Goal: Find specific fact: Find specific fact

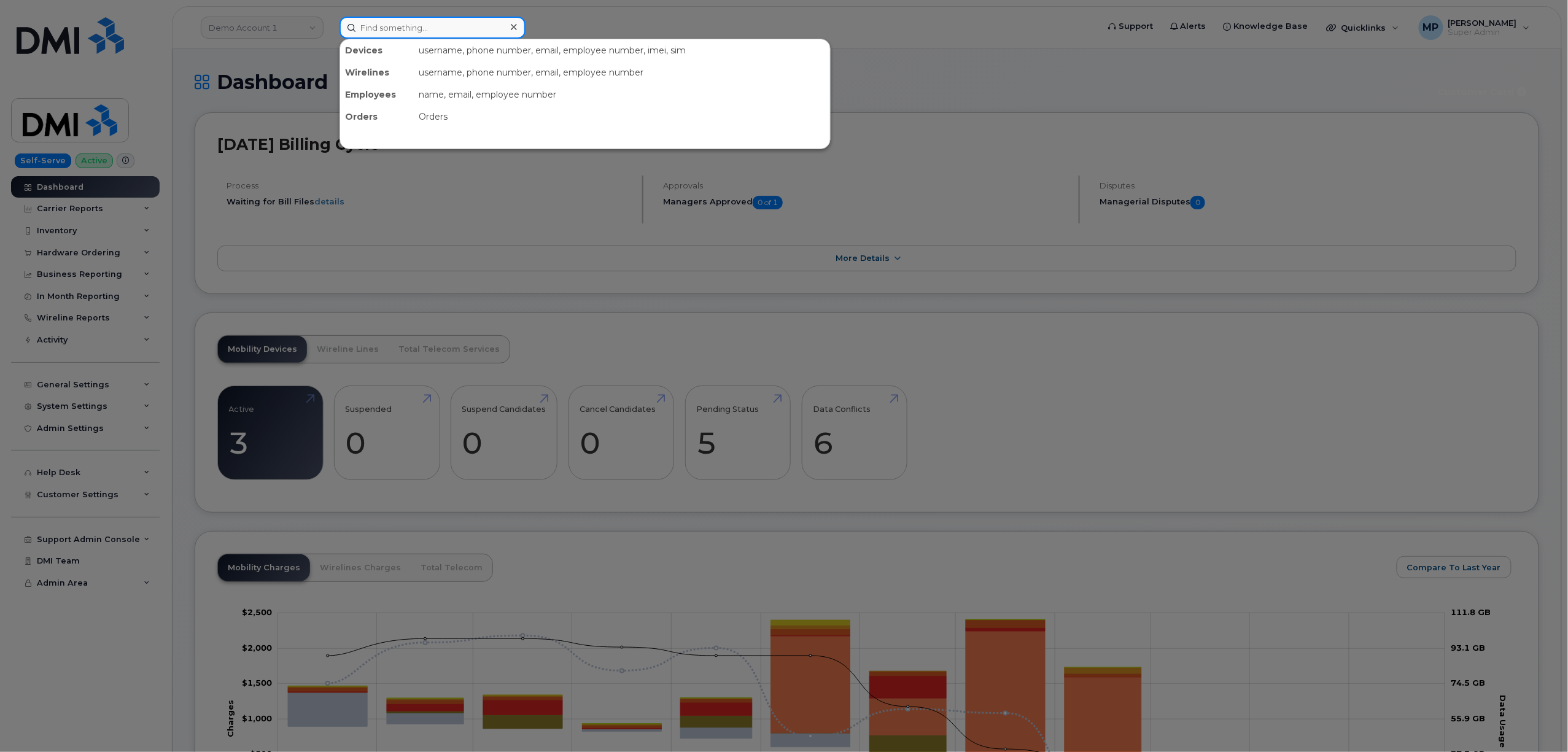
click at [416, 20] on input at bounding box center [432, 27] width 186 height 22
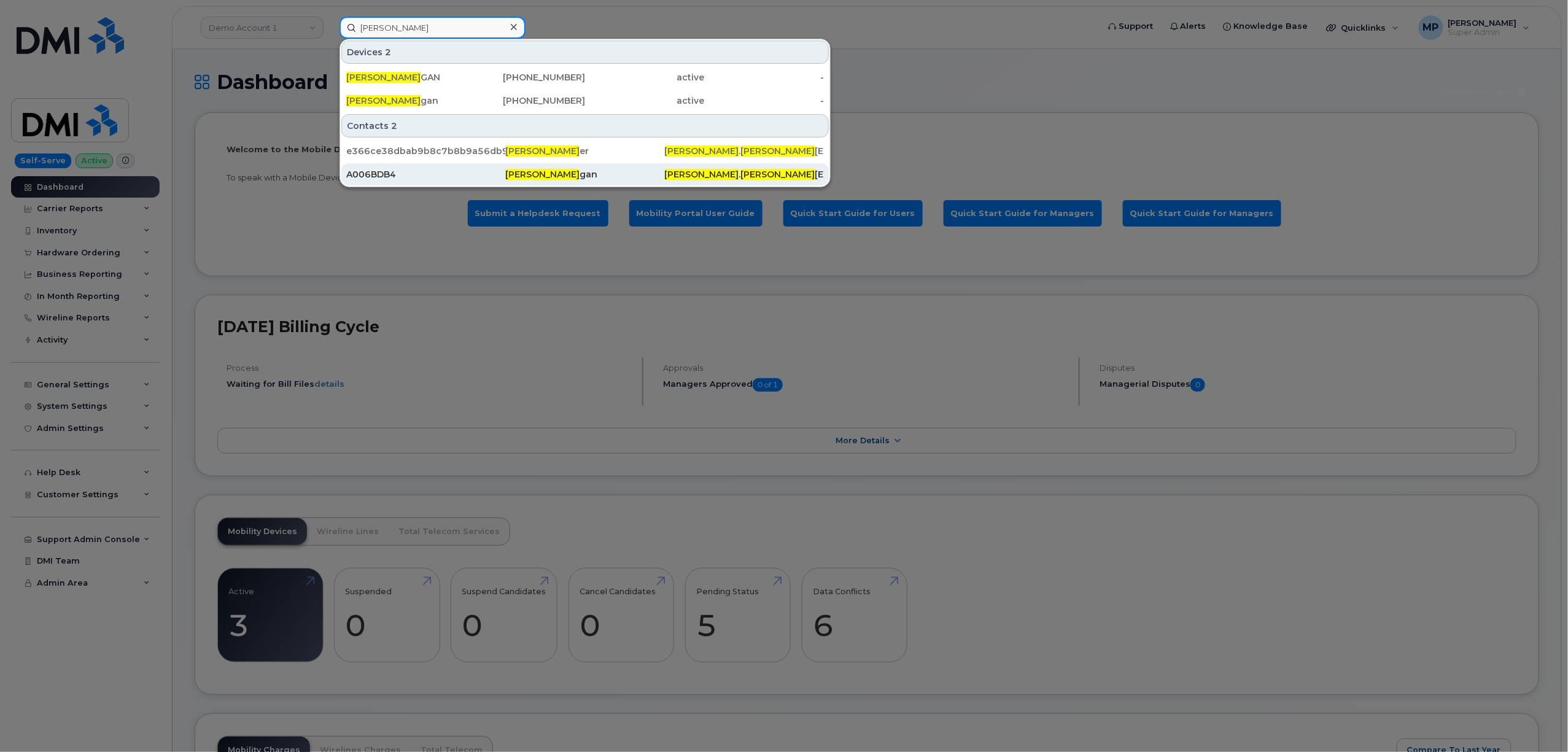
type input "paul lani"
click at [372, 175] on div "A006BDB4" at bounding box center [425, 175] width 159 height 12
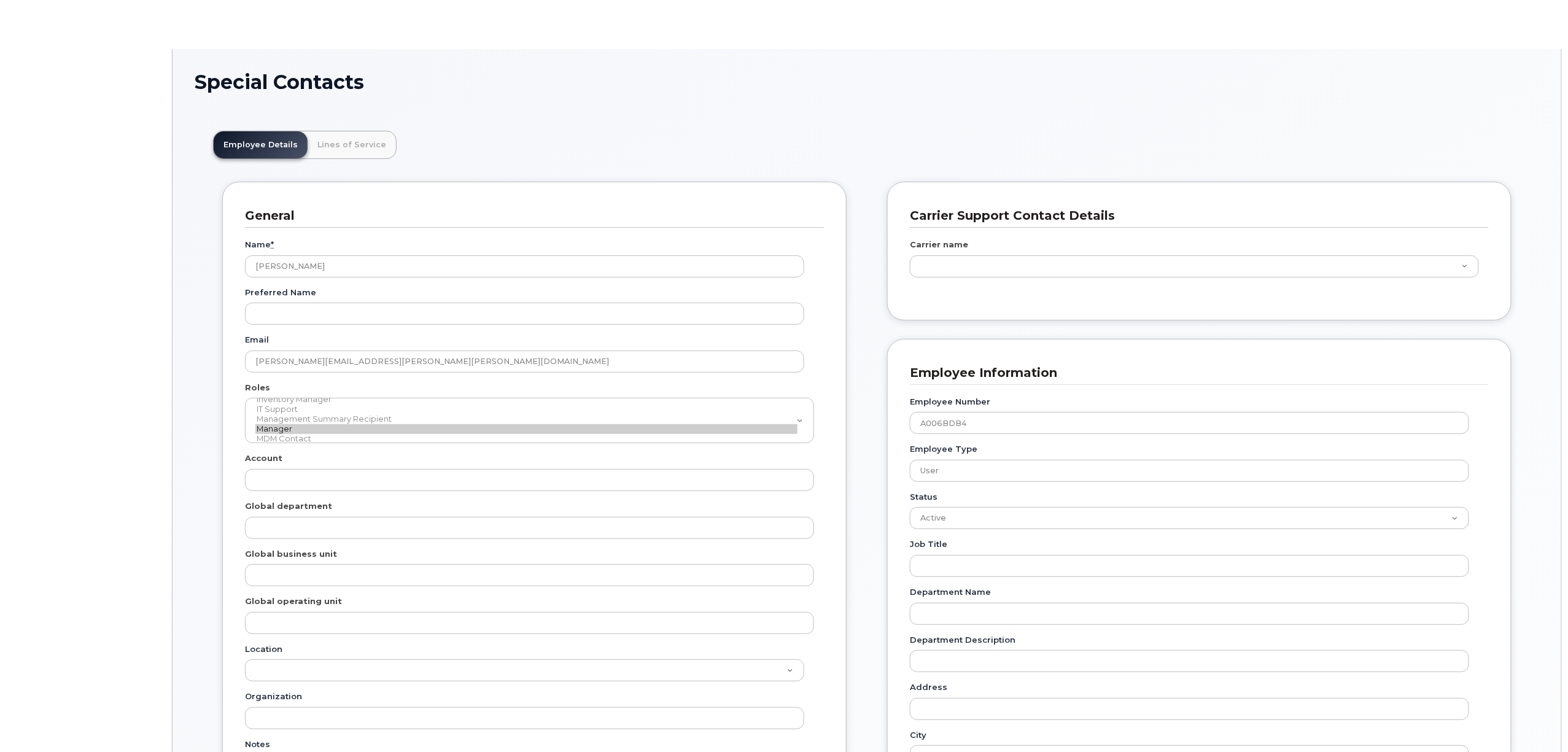
scroll to position [36, 0]
type input "34080332"
type input "34542836"
type input "34541956"
type input "34542165"
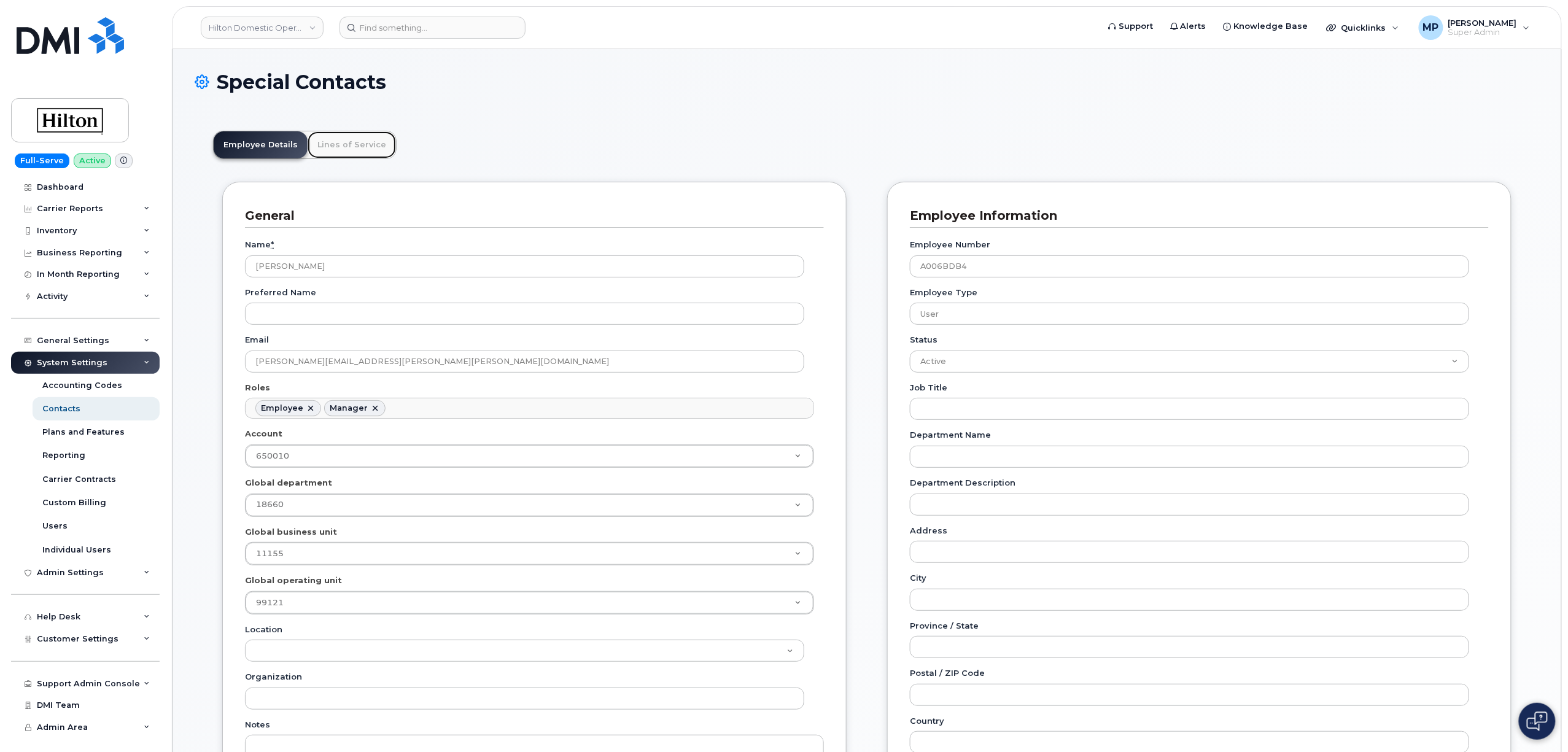
click at [346, 143] on link "Lines of Service" at bounding box center [352, 144] width 89 height 27
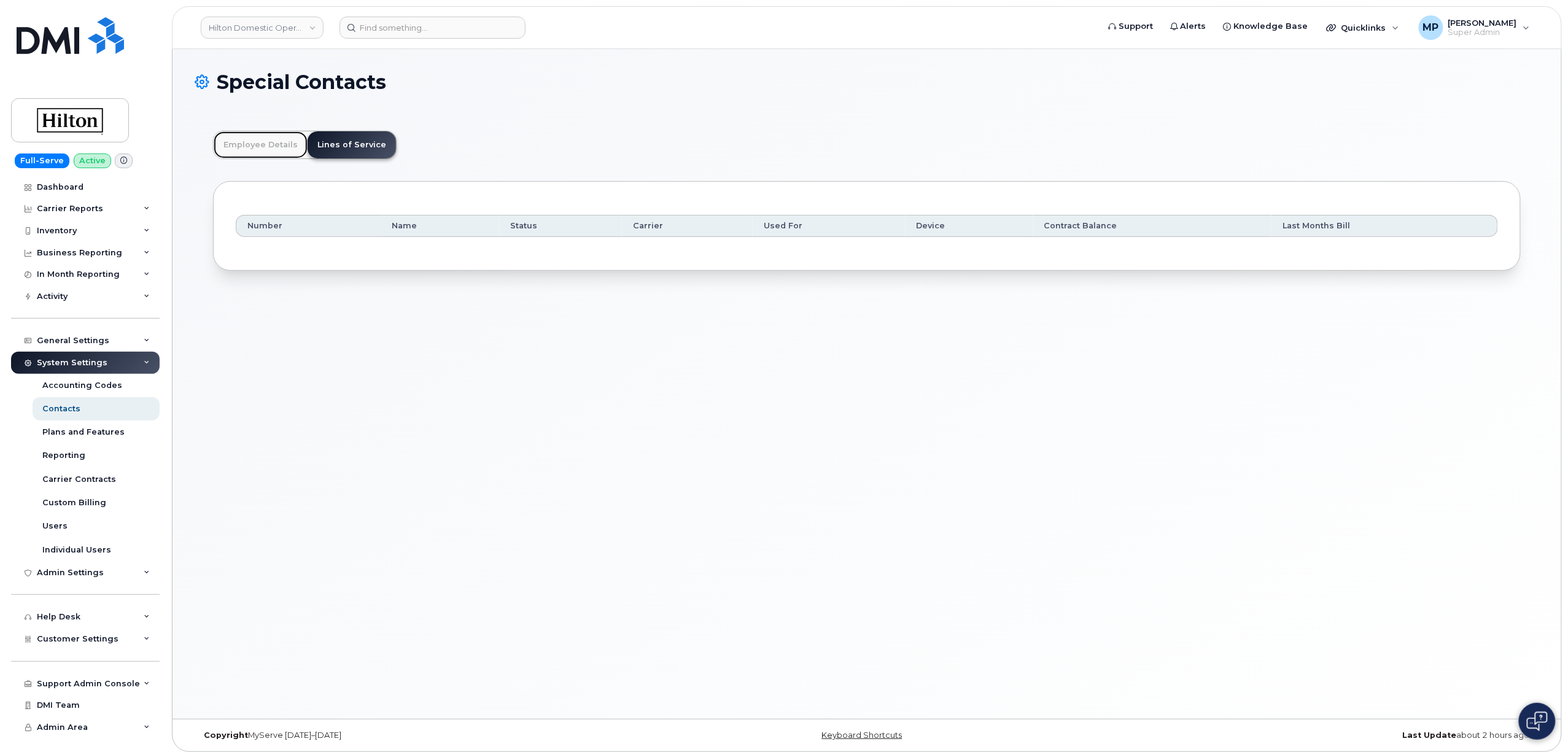
click at [258, 143] on link "Employee Details" at bounding box center [260, 144] width 94 height 27
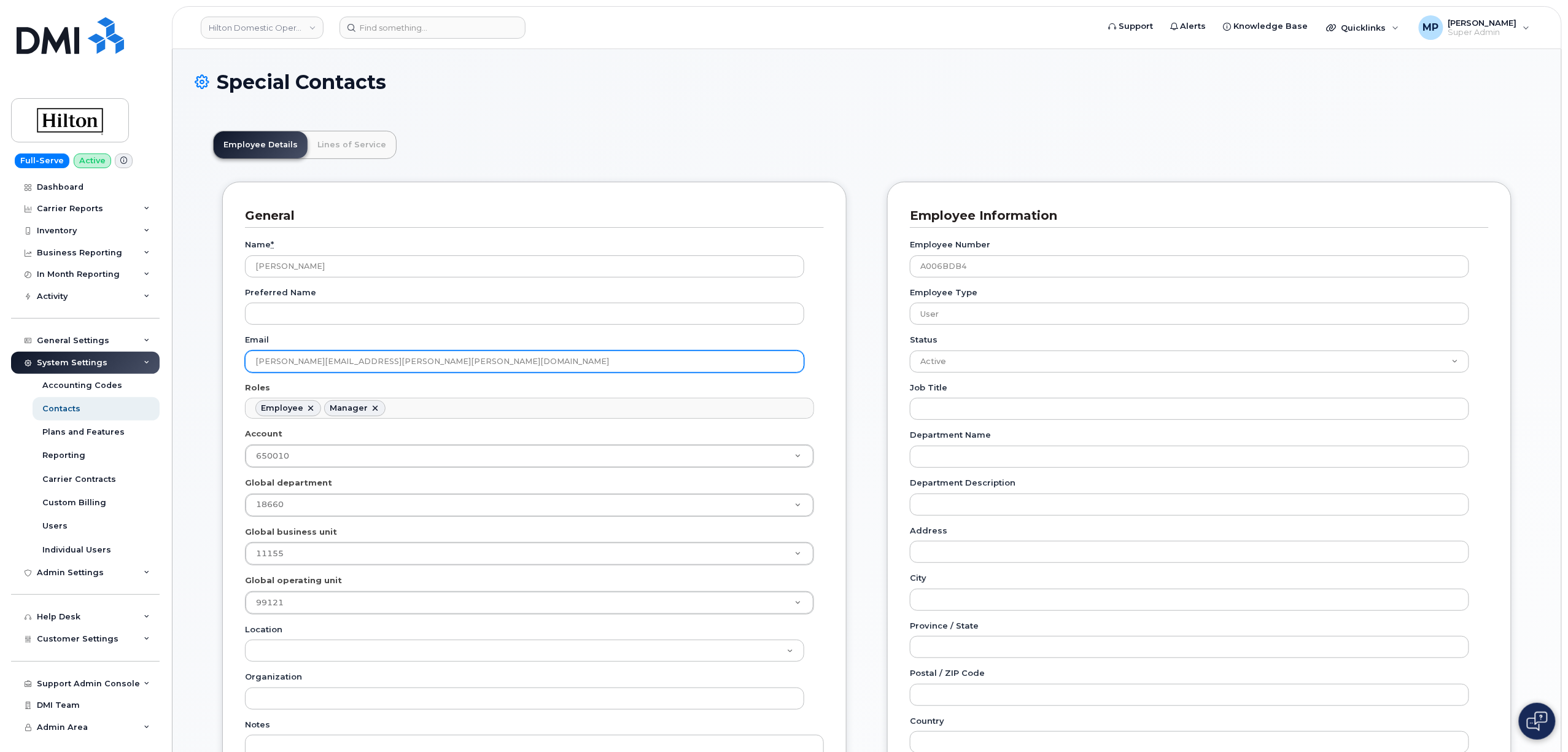
drag, startPoint x: 379, startPoint y: 354, endPoint x: 175, endPoint y: 355, distance: 204.0
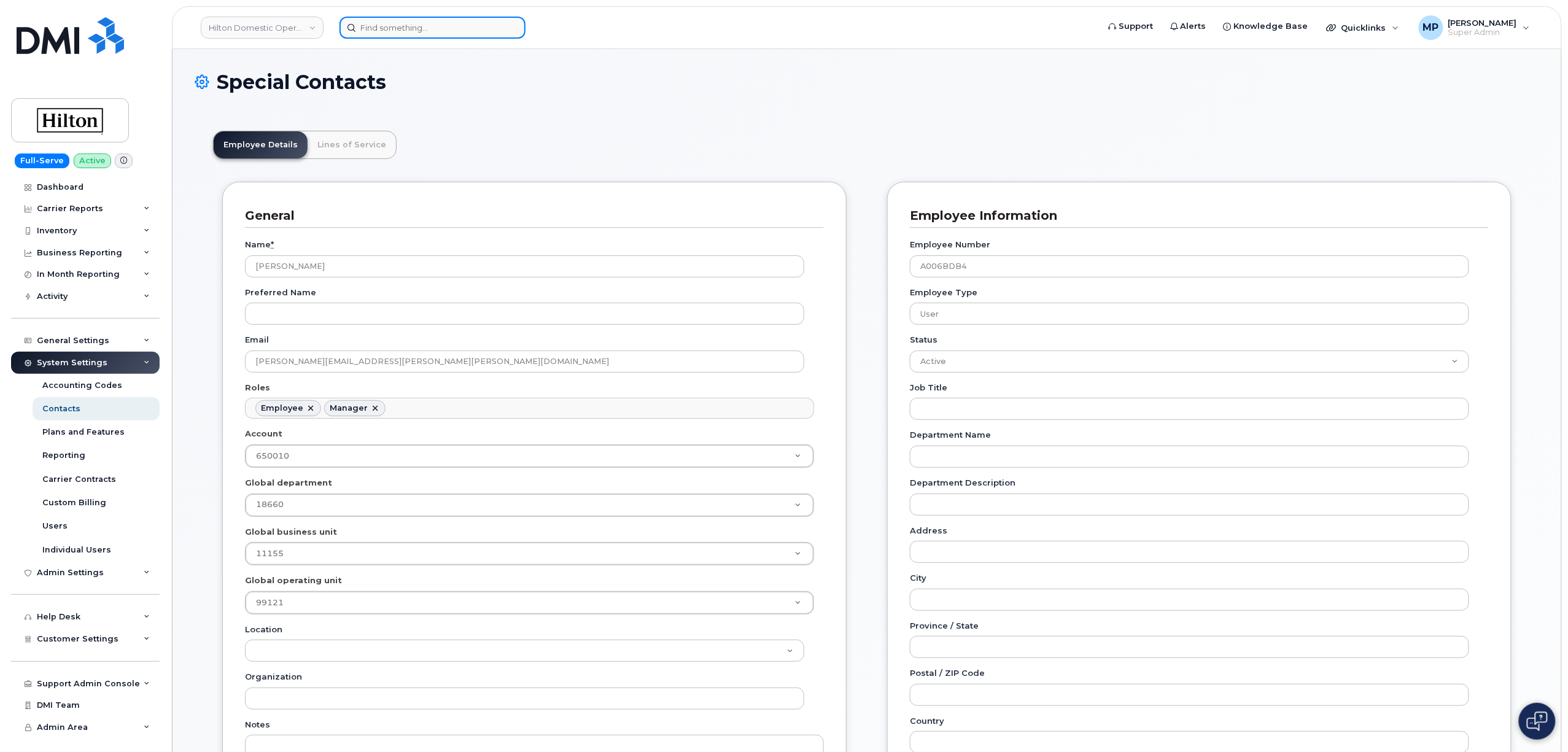
click at [447, 28] on input at bounding box center [432, 27] width 186 height 22
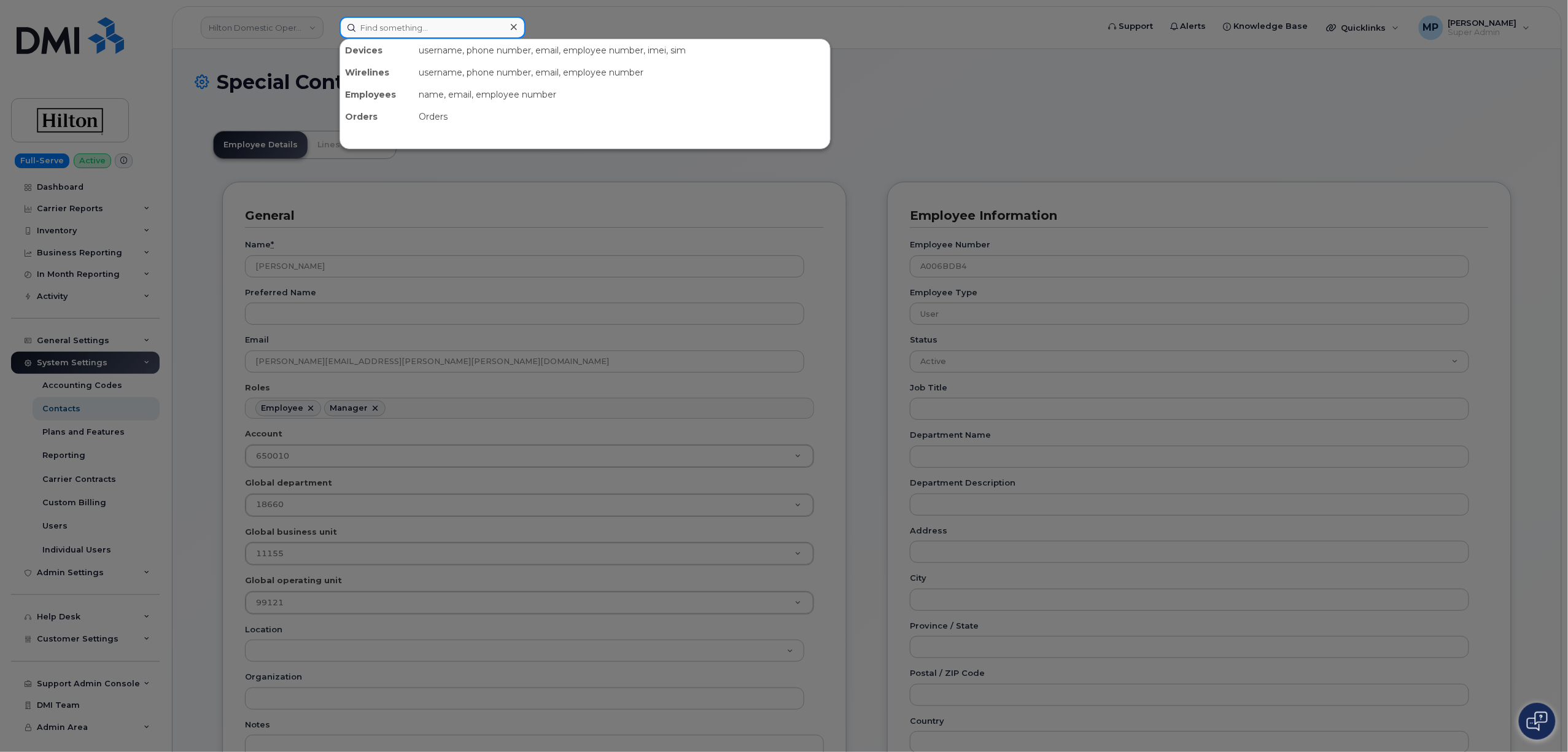
paste input "[PERSON_NAME][EMAIL_ADDRESS][PERSON_NAME][PERSON_NAME][DOMAIN_NAME]"
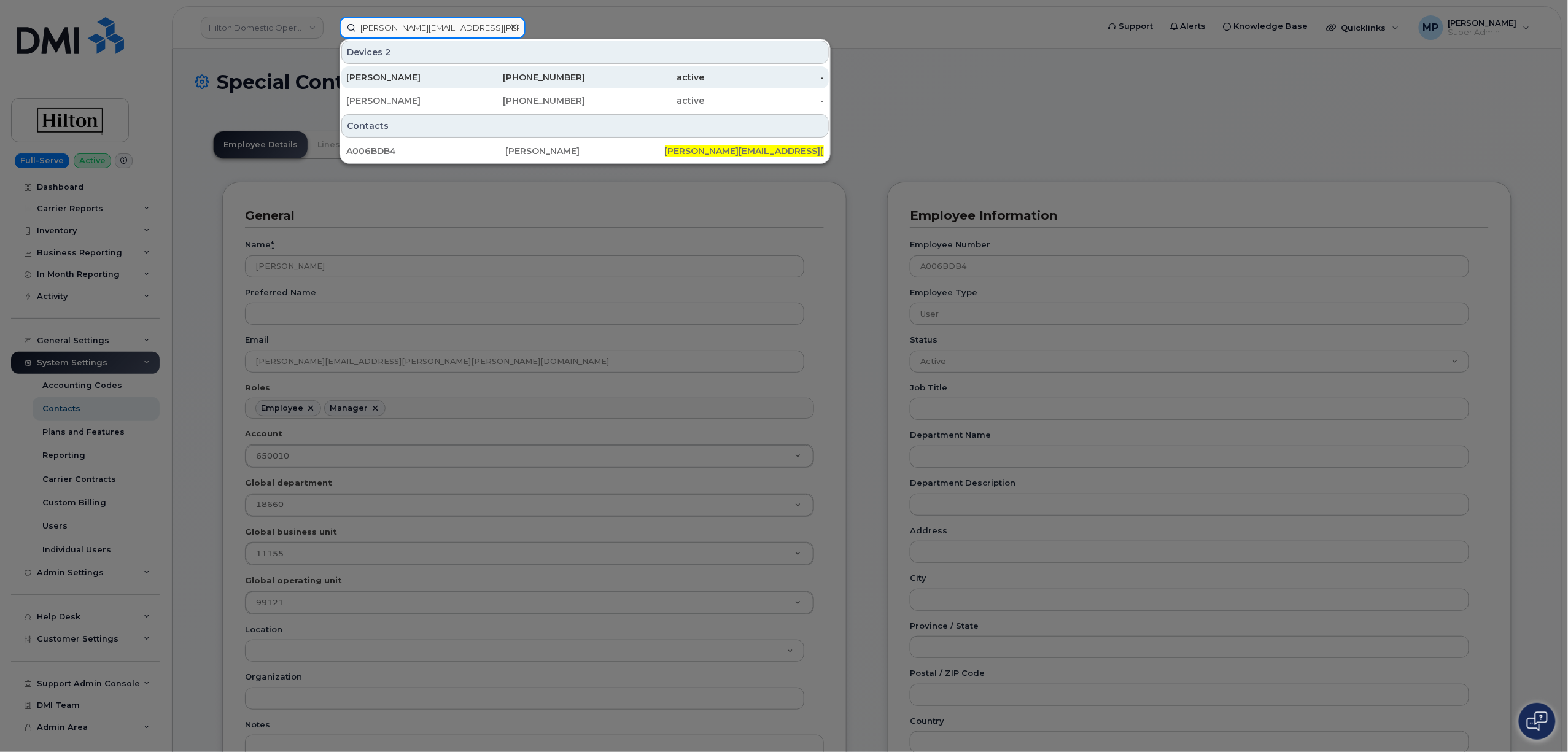
type input "[PERSON_NAME][EMAIL_ADDRESS][PERSON_NAME][PERSON_NAME][DOMAIN_NAME]"
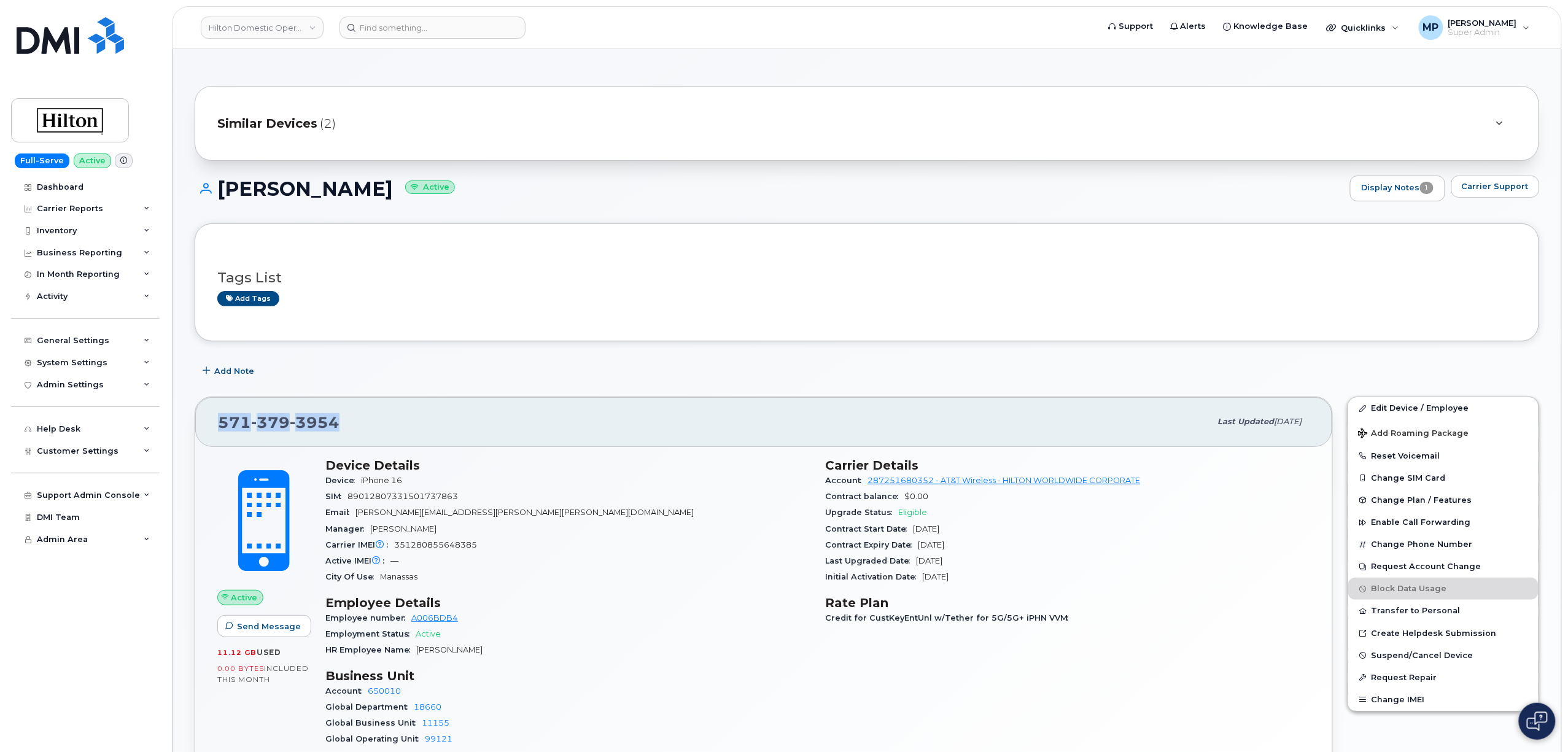
drag, startPoint x: 382, startPoint y: 433, endPoint x: 173, endPoint y: 420, distance: 209.4
copy span "571 379 3954"
